Goal: Book appointment/travel/reservation

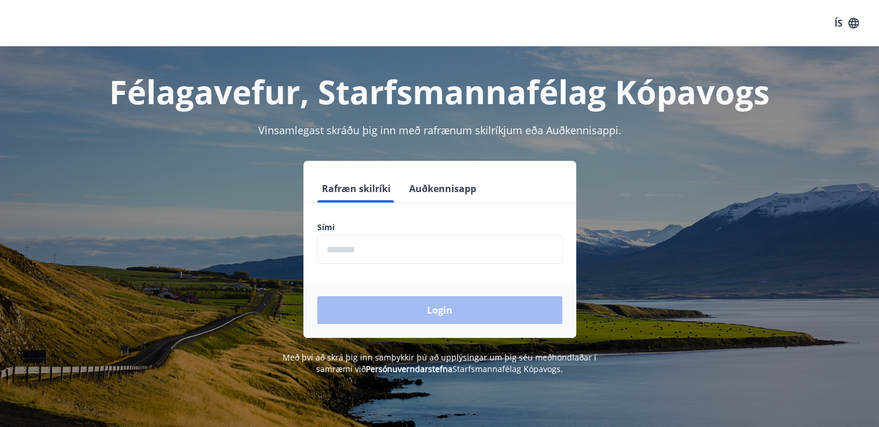
click at [389, 256] on input "phone" at bounding box center [439, 249] width 245 height 28
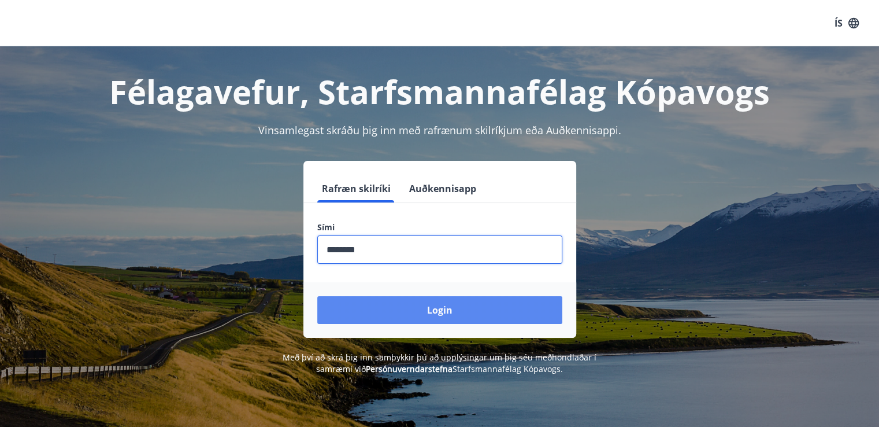
type input "********"
click at [421, 309] on button "Login" at bounding box center [439, 310] width 245 height 28
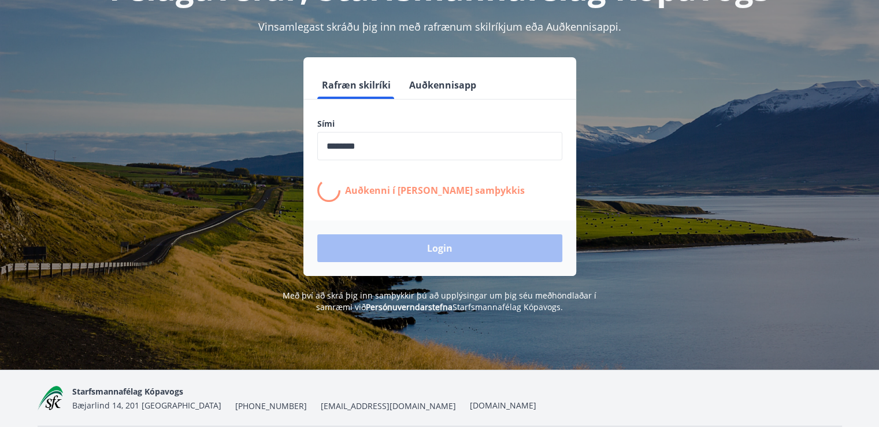
scroll to position [106, 0]
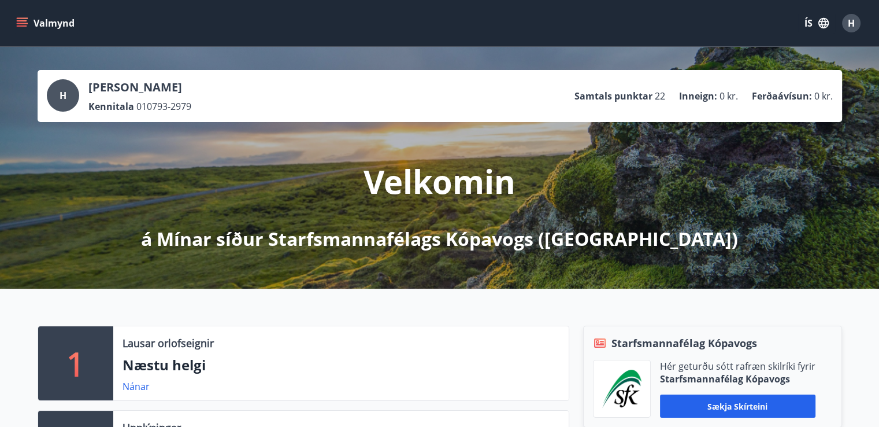
click at [28, 27] on button "Valmynd" at bounding box center [46, 23] width 65 height 21
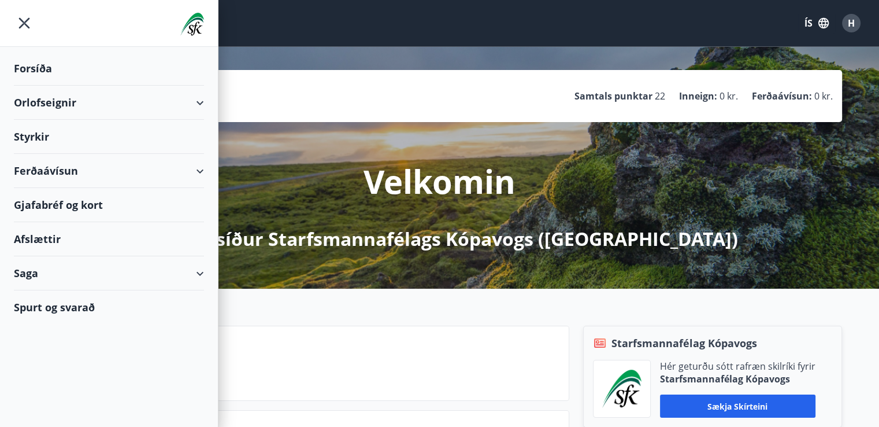
click at [199, 100] on div "Orlofseignir" at bounding box center [109, 103] width 190 height 34
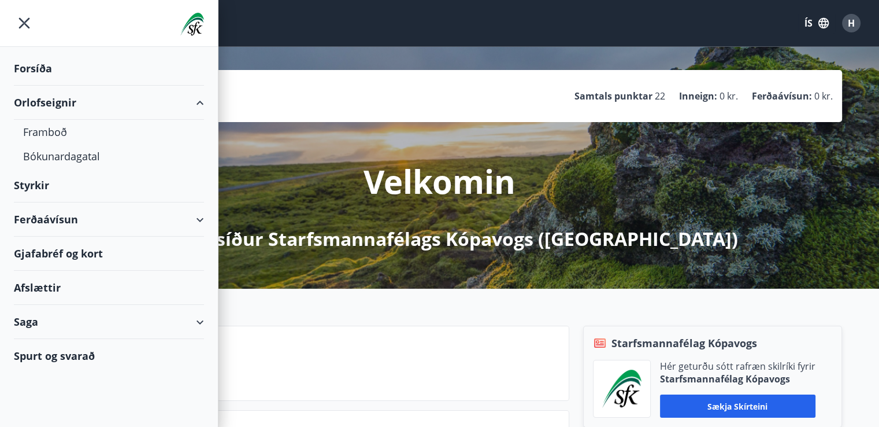
click at [162, 220] on div "Ferðaávísun" at bounding box center [109, 219] width 190 height 34
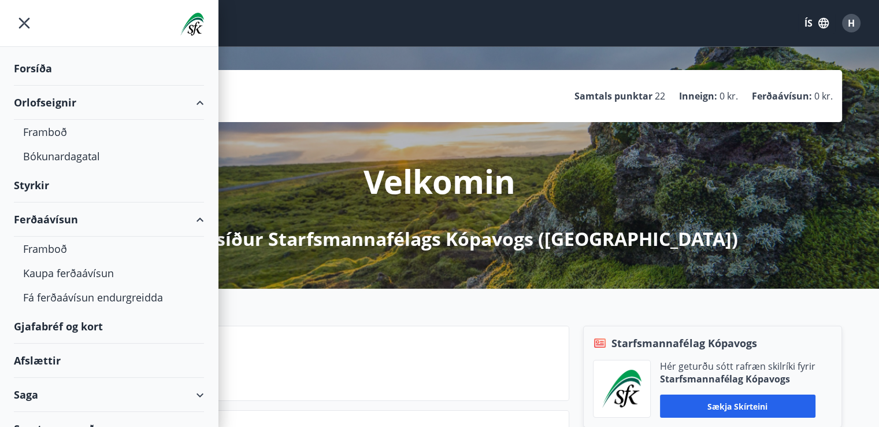
click at [162, 220] on div "Ferðaávísun" at bounding box center [109, 219] width 190 height 34
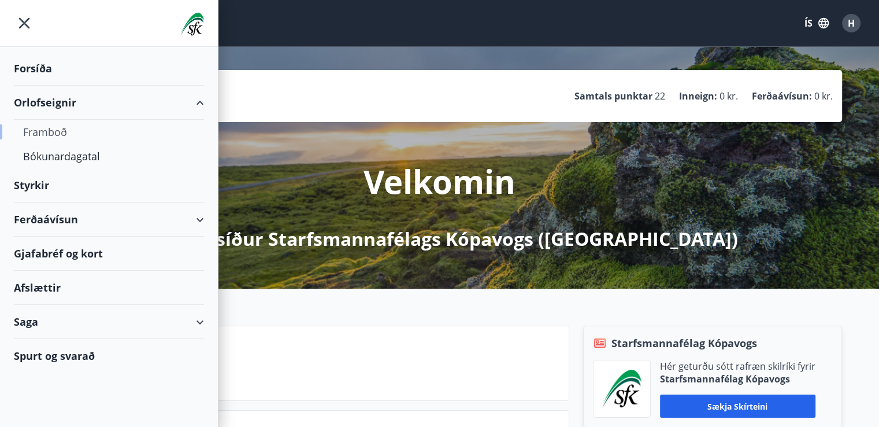
click at [56, 125] on div "Framboð" at bounding box center [109, 132] width 172 height 24
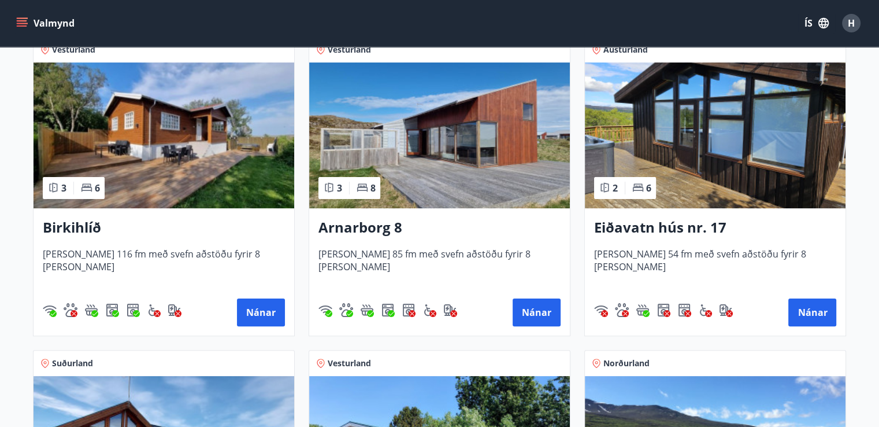
scroll to position [231, 0]
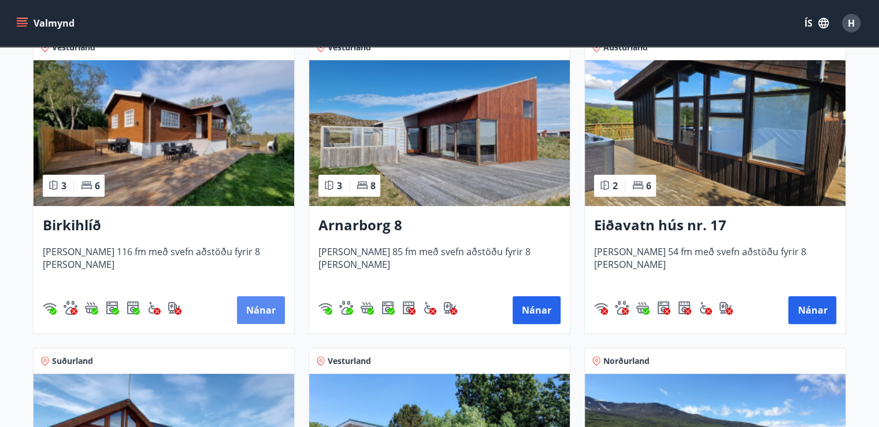
click at [259, 309] on button "Nánar" at bounding box center [261, 310] width 48 height 28
